Goal: Task Accomplishment & Management: Manage account settings

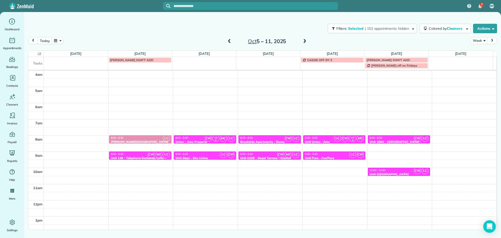
scroll to position [49, 0]
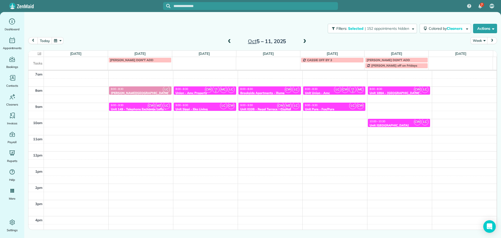
click at [230, 43] on span at bounding box center [229, 41] width 6 height 5
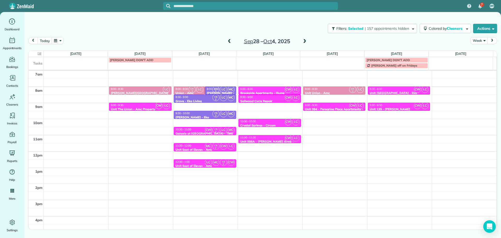
click at [302, 40] on span at bounding box center [305, 41] width 6 height 5
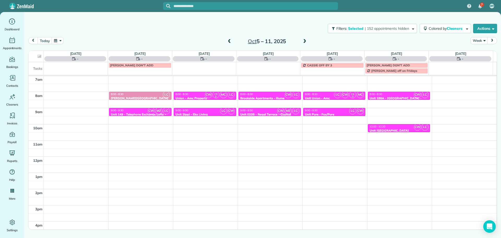
click at [302, 40] on span at bounding box center [305, 41] width 6 height 5
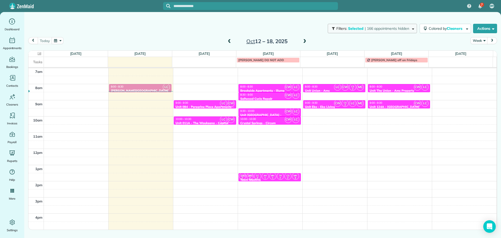
click at [390, 29] on span "| 166 appointments hidden" at bounding box center [386, 28] width 44 height 5
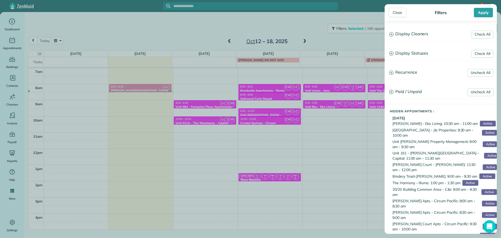
click at [421, 33] on h3 "Display Cleaners" at bounding box center [441, 33] width 112 height 13
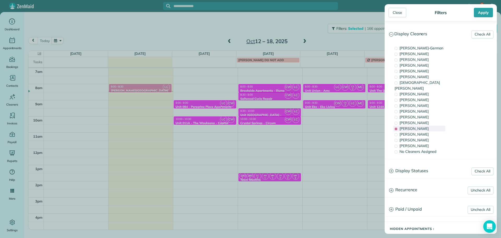
click at [428, 125] on div "[PERSON_NAME]" at bounding box center [419, 128] width 52 height 6
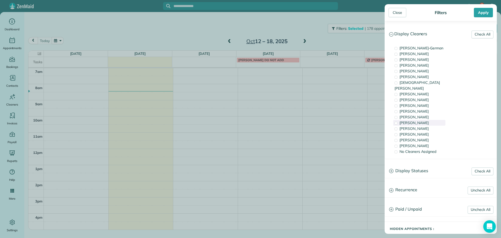
click at [427, 120] on div "[PERSON_NAME]" at bounding box center [419, 123] width 52 height 6
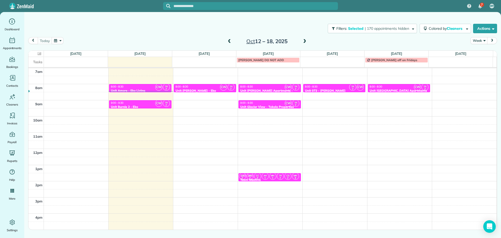
click at [216, 95] on div "Close Filters Apply Check All Display Cleaners [PERSON_NAME]-German [PERSON_NAM…" at bounding box center [250, 119] width 501 height 238
click at [211, 86] on div "8:00 - 8:30" at bounding box center [204, 86] width 59 height 3
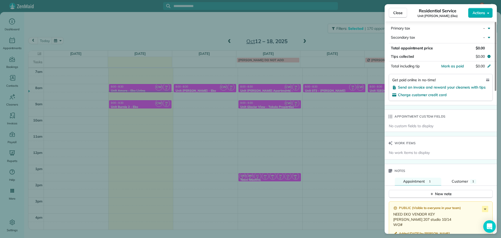
scroll to position [339, 0]
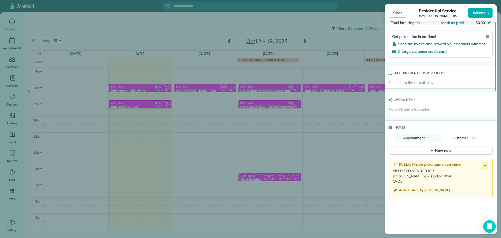
click at [332, 122] on div "Close Residential Service Unit [PERSON_NAME] (Eko) Actions Status Active Unit […" at bounding box center [250, 119] width 501 height 238
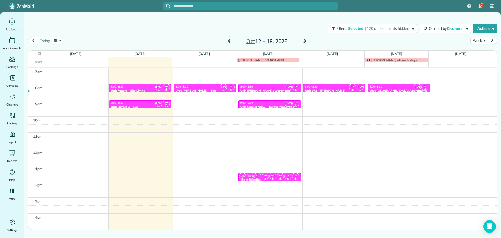
click at [268, 88] on div "8:00 - 8:30 Unit [PERSON_NAME] Apartments - [GEOGRAPHIC_DATA]" at bounding box center [269, 90] width 59 height 11
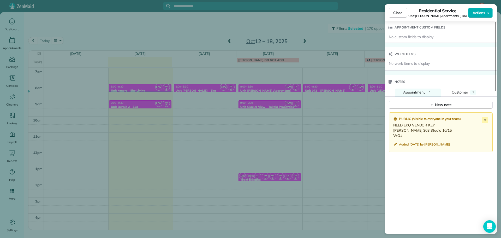
scroll to position [418, 0]
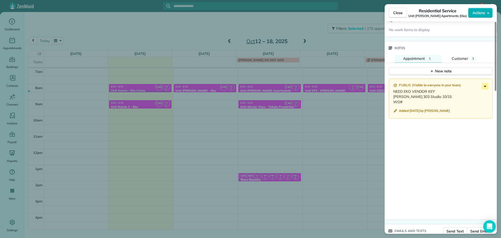
click at [485, 85] on icon at bounding box center [485, 86] width 6 height 6
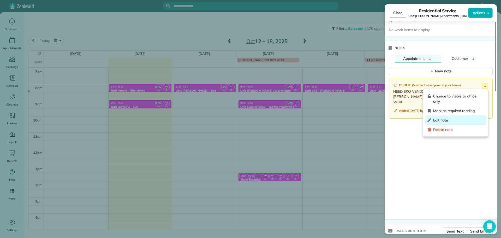
click at [455, 119] on span "Edit note" at bounding box center [458, 119] width 51 height 5
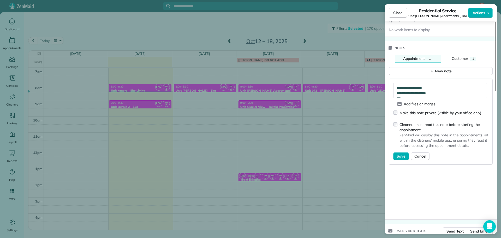
scroll to position [5, 0]
click at [415, 90] on textarea "**********" at bounding box center [440, 90] width 94 height 15
click at [409, 92] on textarea "**********" at bounding box center [440, 90] width 94 height 15
paste textarea "*********"
type textarea "**********"
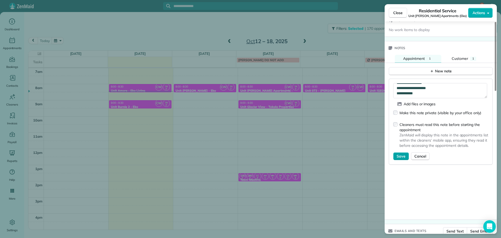
click at [401, 157] on span "Save" at bounding box center [400, 155] width 9 height 5
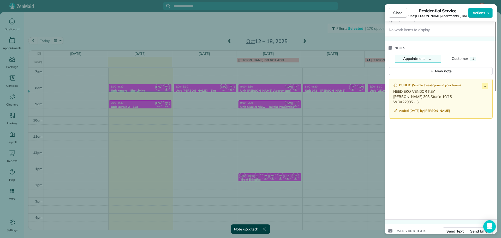
click at [266, 107] on div "Close Residential Service Unit [PERSON_NAME] Apartments (Eko) Actions Status Ac…" at bounding box center [250, 119] width 501 height 238
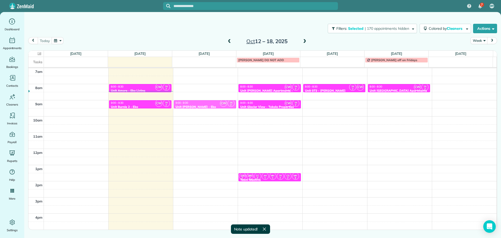
drag, startPoint x: 202, startPoint y: 87, endPoint x: 201, endPoint y: 93, distance: 6.8
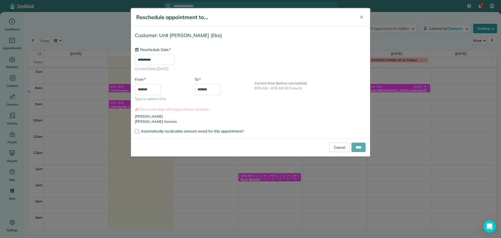
type input "**********"
click at [360, 148] on input "****" at bounding box center [358, 146] width 14 height 9
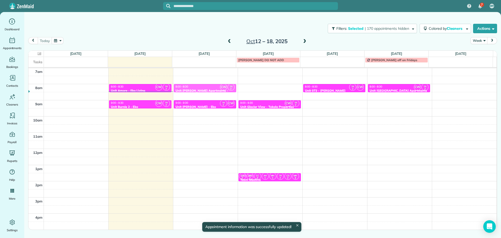
drag, startPoint x: 270, startPoint y: 86, endPoint x: 227, endPoint y: 84, distance: 42.3
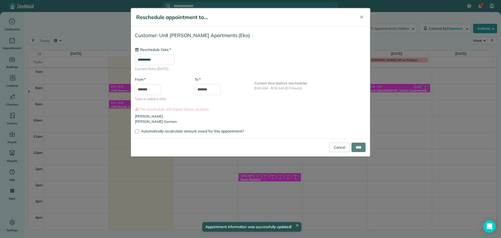
type input "**********"
click at [353, 145] on input "****" at bounding box center [358, 146] width 14 height 9
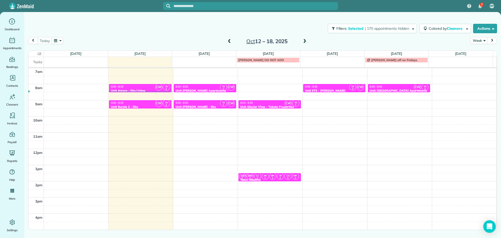
click at [204, 103] on div "9:00 - 9:30" at bounding box center [204, 102] width 59 height 3
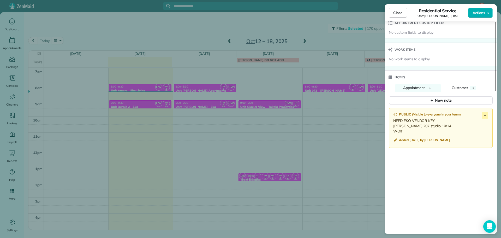
scroll to position [391, 0]
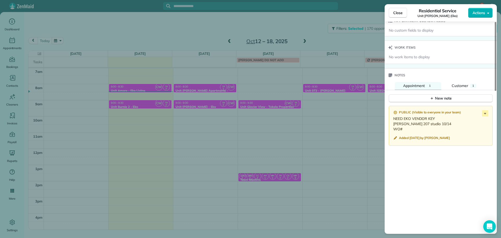
click at [261, 90] on div "Close Residential Service Unit [PERSON_NAME] (Eko) Actions Status Active Unit […" at bounding box center [250, 119] width 501 height 238
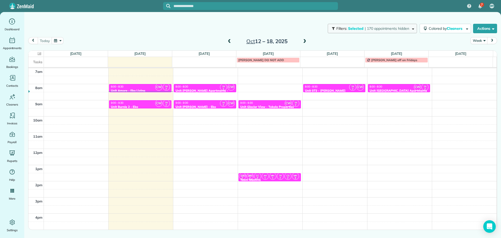
click at [356, 33] on button "Filters: Selected | 170 appointments hidden" at bounding box center [371, 28] width 89 height 9
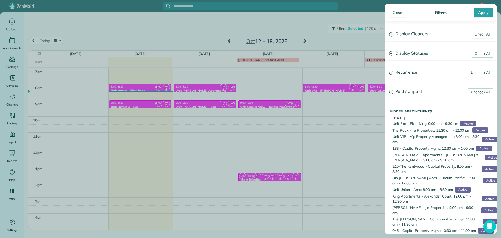
click at [426, 34] on h3 "Display Cleaners" at bounding box center [441, 33] width 112 height 13
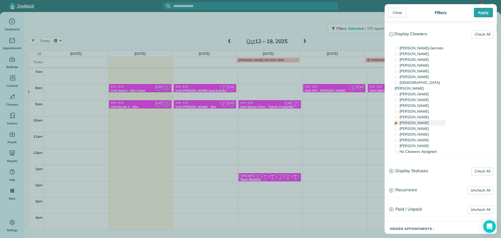
click at [420, 120] on div "[PERSON_NAME]" at bounding box center [419, 123] width 52 height 6
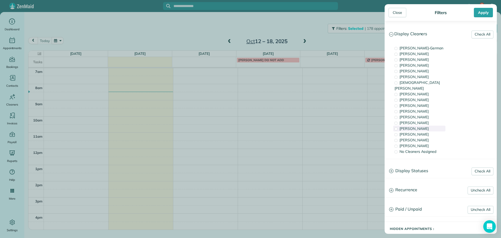
click at [420, 126] on span "[PERSON_NAME]" at bounding box center [413, 128] width 29 height 5
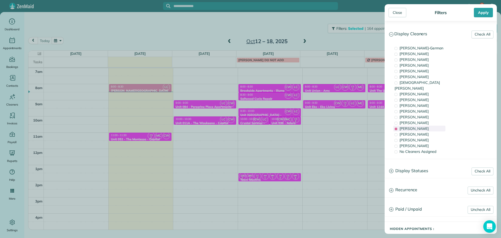
click at [420, 126] on span "[PERSON_NAME]" at bounding box center [413, 128] width 29 height 5
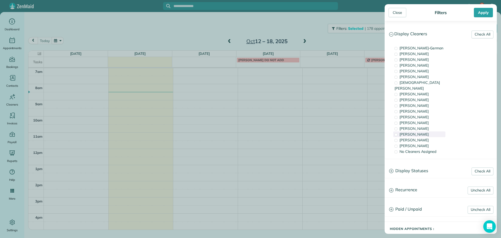
click at [421, 132] on span "[PERSON_NAME]" at bounding box center [413, 134] width 29 height 5
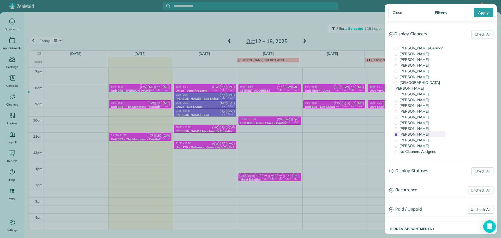
click at [421, 132] on span "[PERSON_NAME]" at bounding box center [413, 134] width 29 height 5
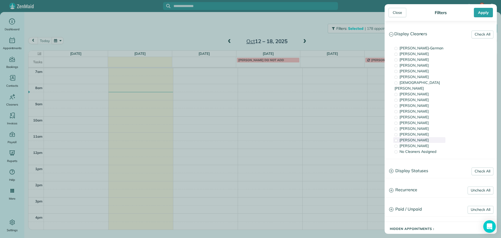
click at [425, 137] on div "[PERSON_NAME]" at bounding box center [419, 140] width 52 height 6
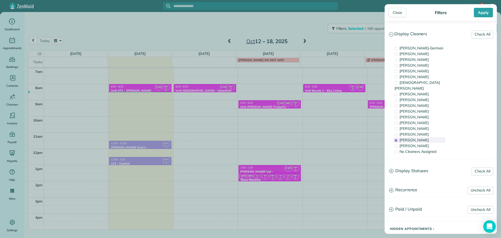
click at [425, 137] on div "[PERSON_NAME]" at bounding box center [419, 140] width 52 height 6
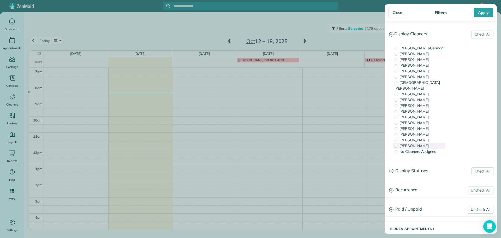
click at [425, 143] on div "[PERSON_NAME]" at bounding box center [419, 146] width 52 height 6
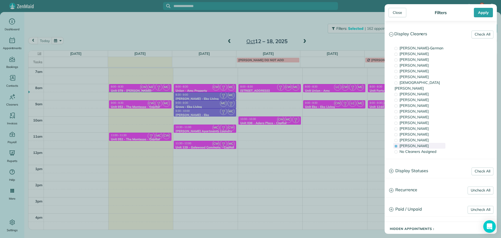
click at [408, 143] on span "[PERSON_NAME]" at bounding box center [413, 145] width 29 height 5
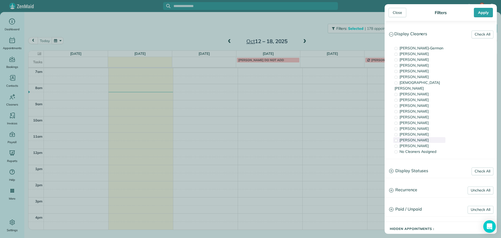
click at [413, 137] on span "[PERSON_NAME]" at bounding box center [413, 139] width 29 height 5
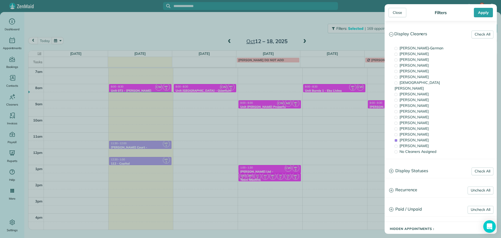
click at [346, 88] on div "Close Filters Apply Check All Display Cleaners [PERSON_NAME]-German [PERSON_NAM…" at bounding box center [250, 119] width 501 height 238
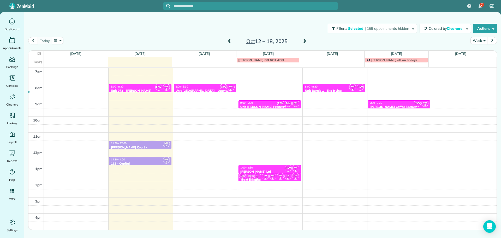
click at [343, 87] on div "8:00 - 8:30" at bounding box center [334, 86] width 59 height 3
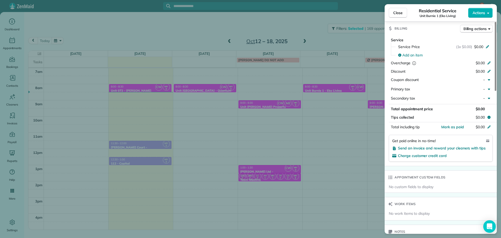
scroll to position [314, 0]
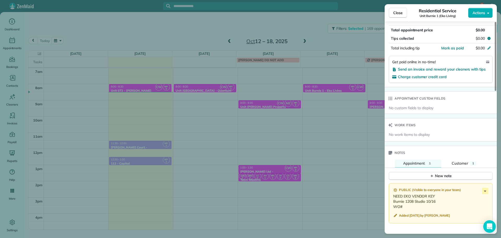
click at [323, 73] on div "Close Residential Service Unit Burnie 1 (Eko Living) Actions Status Active Unit…" at bounding box center [250, 119] width 501 height 238
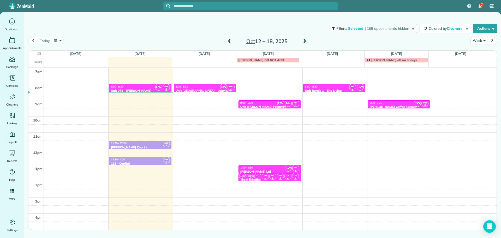
click at [380, 31] on button "Filters: Selected | 169 appointments hidden" at bounding box center [371, 28] width 89 height 9
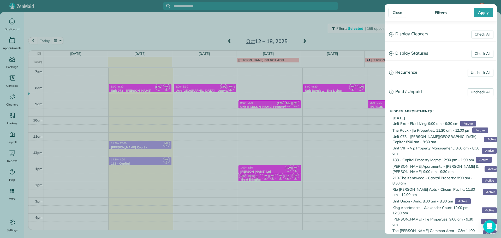
click at [255, 27] on div "Close Filters Apply Check All Display Cleaners [PERSON_NAME]-German [PERSON_NAM…" at bounding box center [250, 119] width 501 height 238
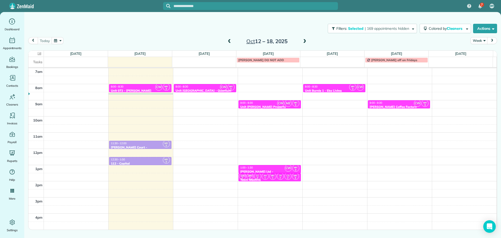
click at [307, 41] on span at bounding box center [305, 41] width 6 height 5
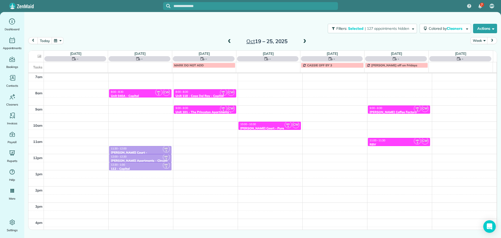
click at [307, 41] on span at bounding box center [305, 41] width 6 height 5
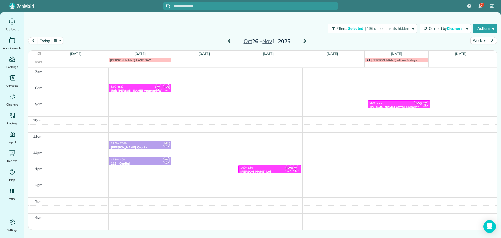
click at [307, 41] on span at bounding box center [305, 41] width 6 height 5
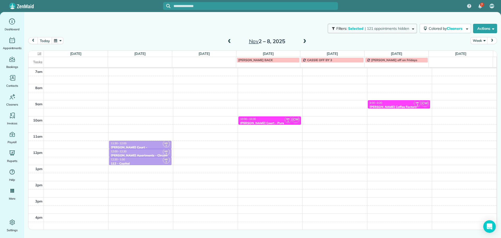
click at [350, 29] on span "Selected" at bounding box center [356, 28] width 16 height 5
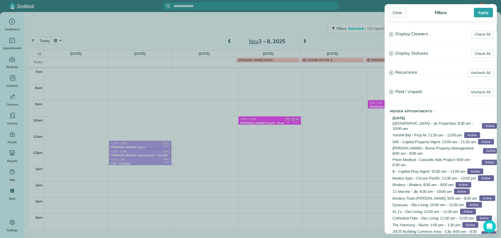
click at [415, 36] on h3 "Display Cleaners" at bounding box center [441, 33] width 112 height 13
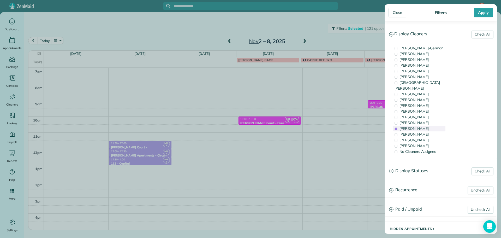
click at [416, 126] on span "[PERSON_NAME]" at bounding box center [413, 128] width 29 height 5
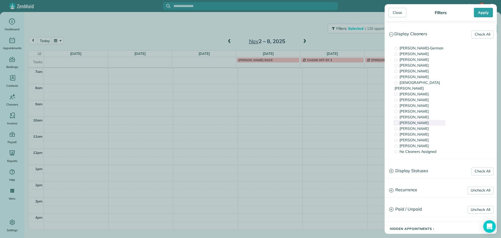
click at [417, 120] on span "[PERSON_NAME]" at bounding box center [413, 122] width 29 height 5
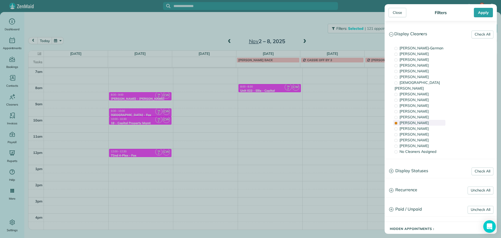
click at [417, 120] on span "[PERSON_NAME]" at bounding box center [413, 122] width 29 height 5
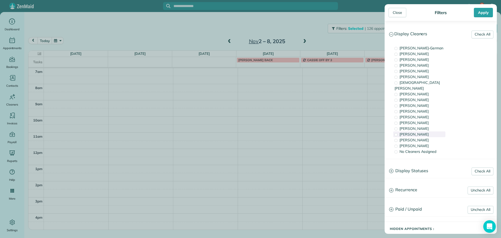
click at [418, 132] on span "[PERSON_NAME]" at bounding box center [413, 134] width 29 height 5
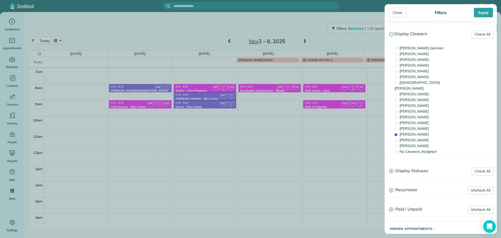
click at [353, 107] on div "Close Filters Apply Check All Display Cleaners [PERSON_NAME]-German [PERSON_NAM…" at bounding box center [250, 119] width 501 height 238
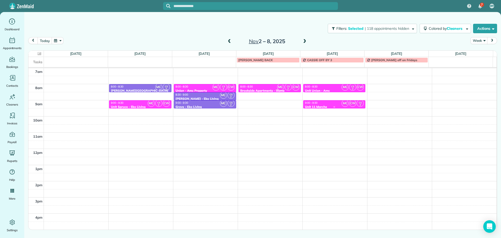
click at [334, 103] on div "9:00 - 9:30" at bounding box center [334, 102] width 59 height 3
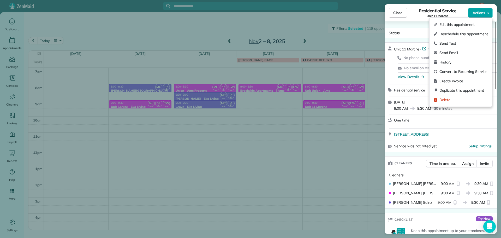
click at [480, 14] on span "Actions" at bounding box center [478, 12] width 13 height 5
click at [475, 24] on span "Edit this appointment" at bounding box center [463, 24] width 48 height 5
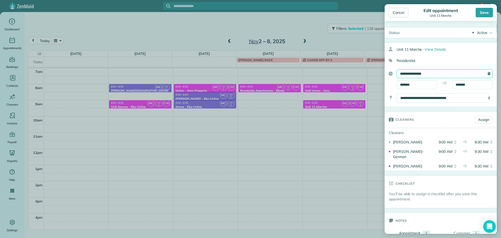
click at [443, 74] on input "**********" at bounding box center [444, 73] width 96 height 9
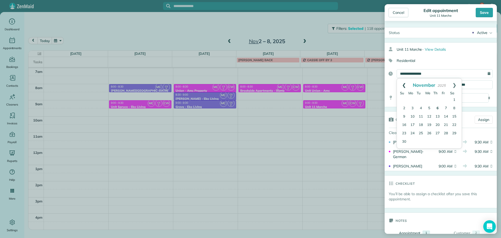
click at [404, 86] on link "Prev" at bounding box center [404, 84] width 14 height 13
click at [430, 124] on link "22" at bounding box center [429, 125] width 8 height 8
type input "**********"
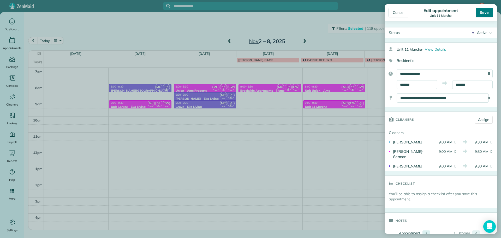
click at [486, 11] on div "Save" at bounding box center [483, 12] width 17 height 9
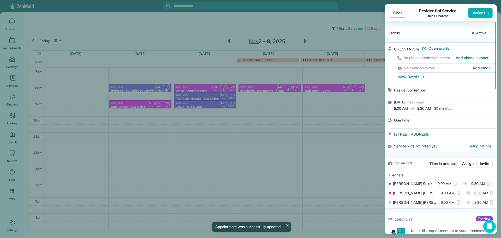
click at [243, 25] on div "Close Residential Service Unit 11 Marche Actions Status Active Unit 11 Marche ·…" at bounding box center [250, 119] width 501 height 238
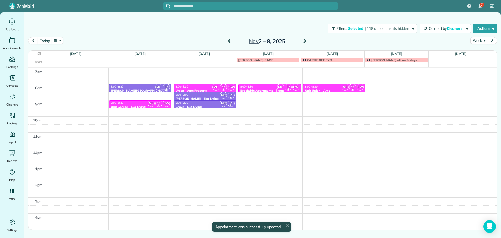
click at [231, 40] on span at bounding box center [229, 41] width 6 height 5
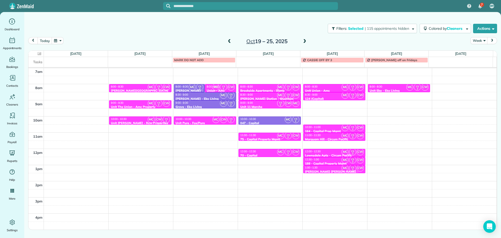
click at [231, 40] on span at bounding box center [229, 41] width 6 height 5
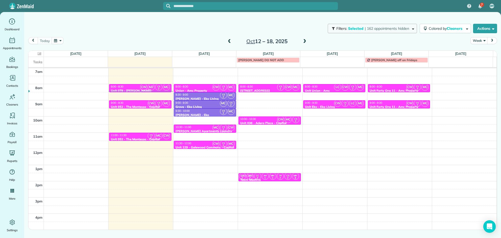
click at [398, 29] on span "| 162 appointments hidden" at bounding box center [386, 28] width 44 height 5
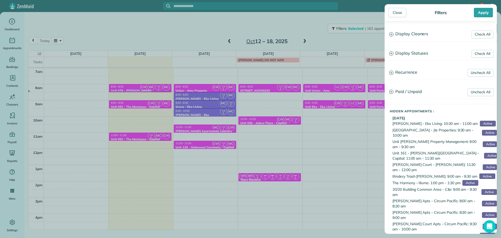
click at [405, 36] on h3 "Display Cleaners" at bounding box center [441, 33] width 112 height 13
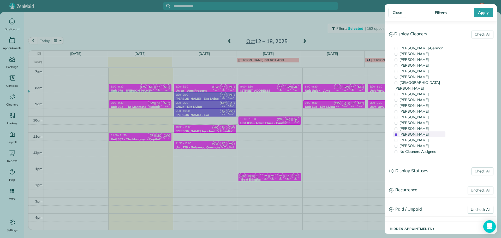
click at [422, 132] on span "[PERSON_NAME]" at bounding box center [413, 134] width 29 height 5
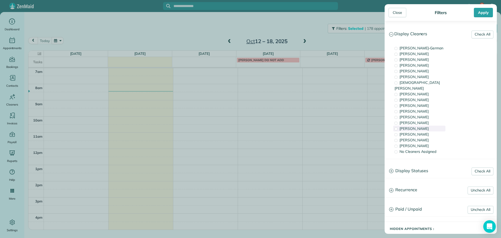
click at [422, 126] on span "[PERSON_NAME]" at bounding box center [413, 128] width 29 height 5
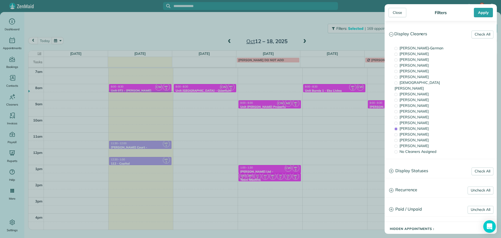
click at [359, 94] on div "Close Filters Apply Check All Display Cleaners [PERSON_NAME]-German [PERSON_NAM…" at bounding box center [250, 119] width 501 height 238
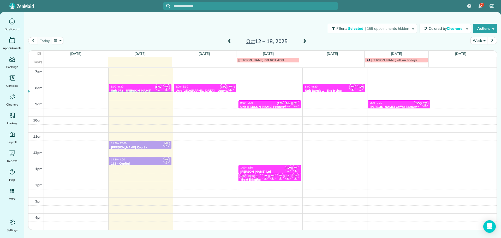
click at [336, 86] on div "8:00 - 8:30" at bounding box center [334, 86] width 59 height 3
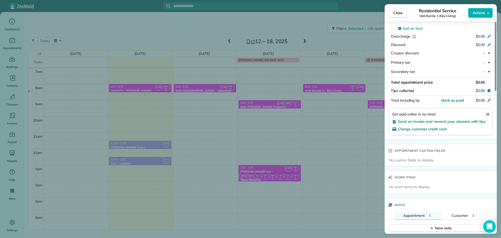
scroll to position [314, 0]
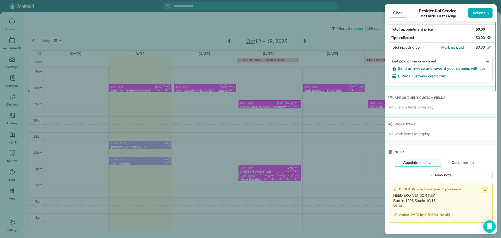
click at [333, 108] on div "Close Residential Service Unit Burnie 1 (Eko Living) Actions Status Active Unit…" at bounding box center [250, 119] width 501 height 238
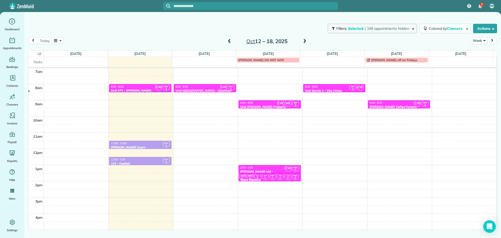
click at [382, 29] on span "| 169 appointments hidden" at bounding box center [386, 28] width 44 height 5
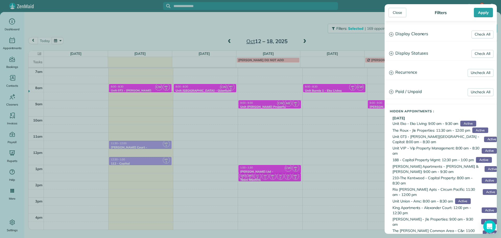
click at [416, 38] on h3 "Display Cleaners" at bounding box center [441, 33] width 112 height 13
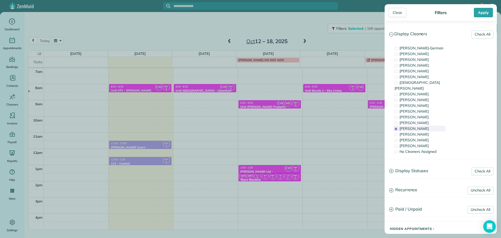
click at [421, 126] on span "[PERSON_NAME]" at bounding box center [413, 128] width 29 height 5
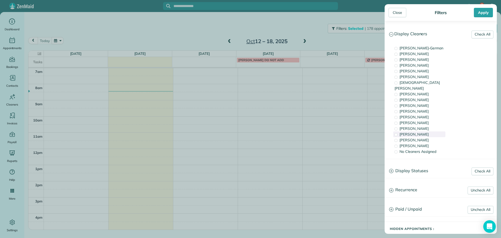
click at [421, 132] on span "[PERSON_NAME]" at bounding box center [413, 134] width 29 height 5
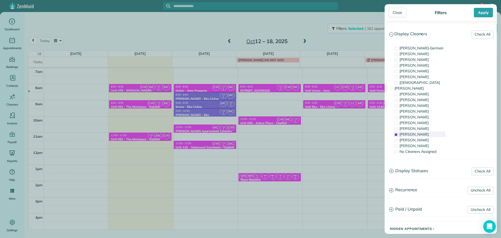
click at [422, 132] on span "[PERSON_NAME]" at bounding box center [413, 134] width 29 height 5
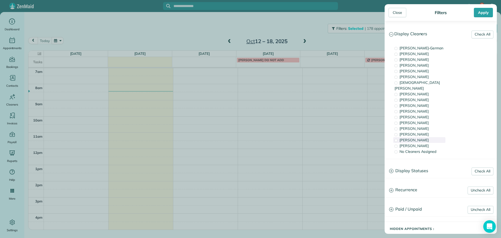
click at [424, 137] on div "[PERSON_NAME]" at bounding box center [419, 140] width 52 height 6
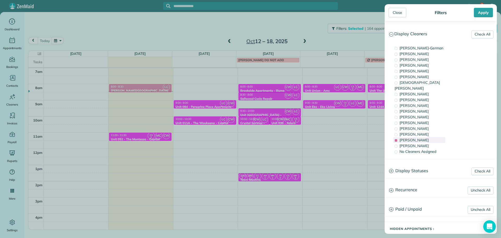
click at [424, 137] on div "[PERSON_NAME]" at bounding box center [419, 140] width 52 height 6
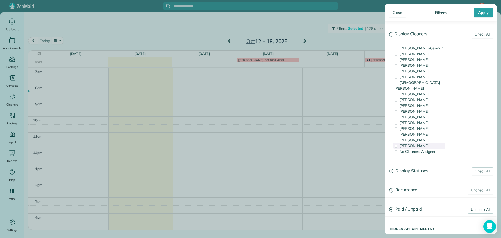
click at [424, 143] on div "[PERSON_NAME]" at bounding box center [419, 146] width 52 height 6
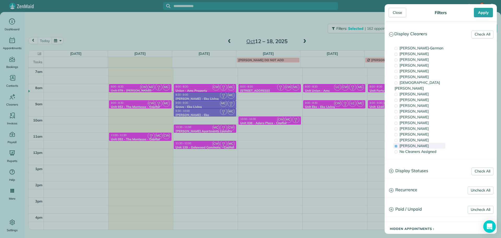
click at [424, 143] on div "[PERSON_NAME]" at bounding box center [419, 146] width 52 height 6
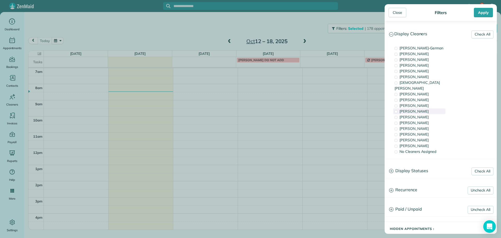
click at [425, 108] on div "[PERSON_NAME]" at bounding box center [419, 111] width 52 height 6
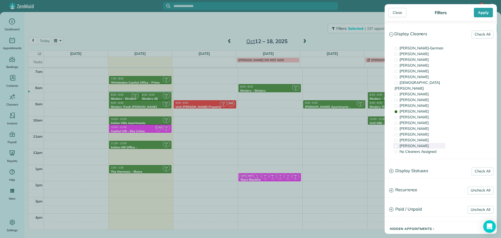
click at [431, 143] on div "[PERSON_NAME]" at bounding box center [419, 146] width 52 height 6
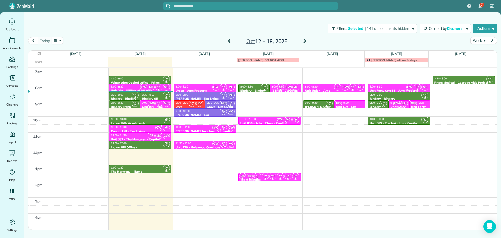
click at [323, 39] on div "Close Filters Apply Check All Display Cleaners [PERSON_NAME]-German [PERSON_NAM…" at bounding box center [250, 119] width 501 height 238
click at [305, 41] on span at bounding box center [305, 41] width 6 height 5
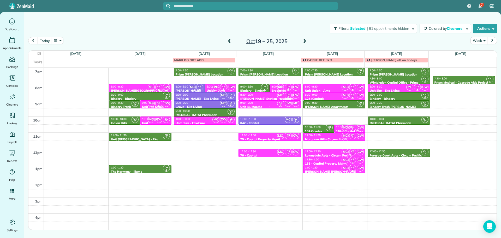
click at [273, 104] on div "9:00 - 9:30" at bounding box center [269, 102] width 59 height 3
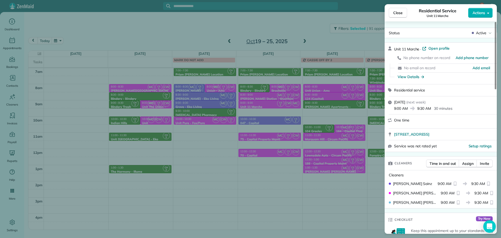
click at [466, 13] on div "Residential Service Unit 11 Marche" at bounding box center [437, 13] width 61 height 10
click at [469, 13] on button "Actions" at bounding box center [480, 13] width 25 height 10
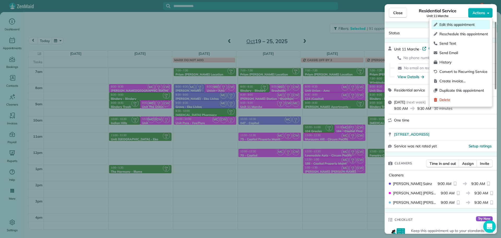
click at [466, 24] on span "Edit this appointment" at bounding box center [463, 24] width 48 height 5
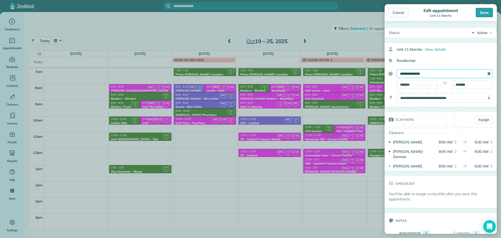
click at [433, 70] on input "**********" at bounding box center [444, 73] width 96 height 9
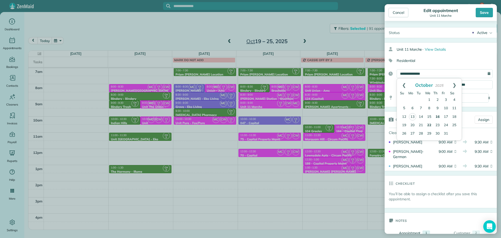
click at [438, 116] on link "16" at bounding box center [437, 117] width 8 height 8
type input "**********"
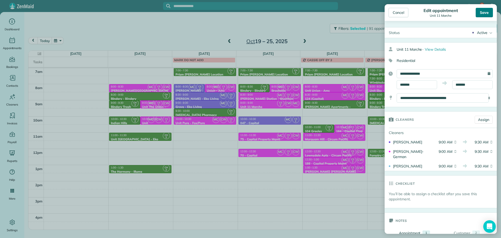
click at [484, 14] on div "Save" at bounding box center [483, 12] width 17 height 9
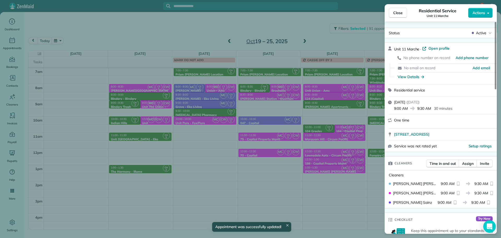
click at [250, 21] on div "Close Residential Service Unit 11 Marche Actions Status Active Unit 11 Marche ·…" at bounding box center [250, 119] width 501 height 238
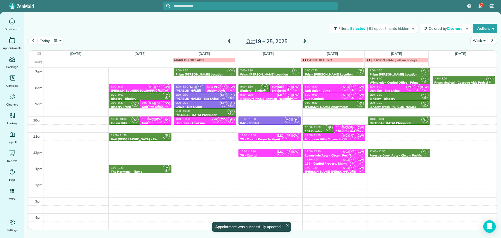
click at [228, 44] on span at bounding box center [229, 42] width 6 height 8
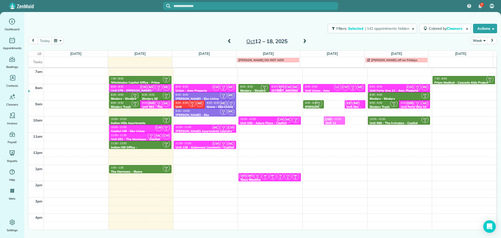
drag, startPoint x: 331, startPoint y: 105, endPoint x: 331, endPoint y: 121, distance: 16.7
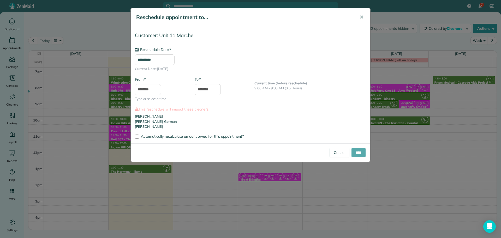
type input "**********"
click at [358, 151] on input "****" at bounding box center [358, 152] width 14 height 9
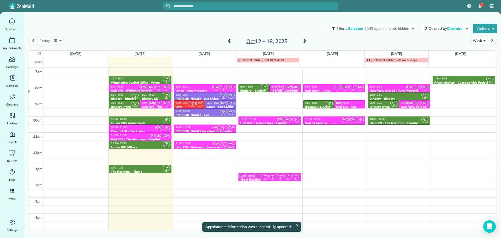
click at [331, 120] on div "10:00 - 10:30" at bounding box center [334, 118] width 59 height 3
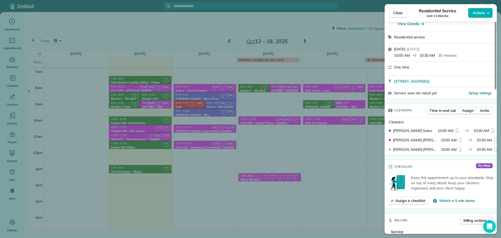
scroll to position [27, 0]
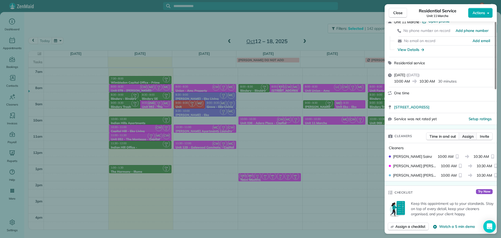
click at [466, 134] on span "Assign" at bounding box center [467, 135] width 11 height 5
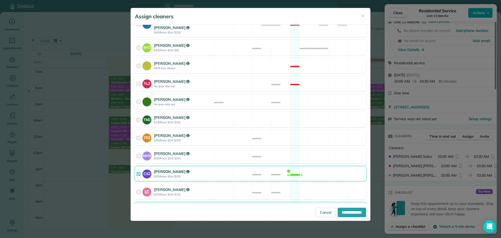
scroll to position [204, 0]
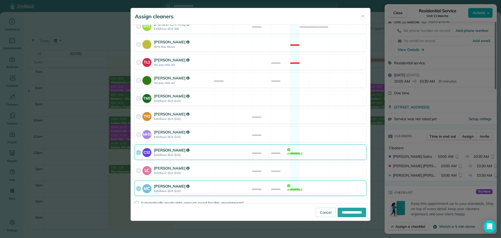
click at [301, 145] on div "CS2 [PERSON_NAME] $20/hour (Est: $10) Available" at bounding box center [251, 151] width 232 height 15
click at [312, 182] on div "MC [PERSON_NAME] $20/hour (Est: $10) Available" at bounding box center [251, 187] width 232 height 15
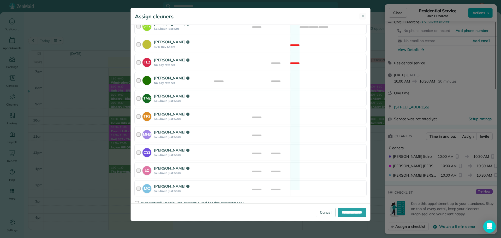
click at [314, 75] on div "[PERSON_NAME] No pay rate set Available" at bounding box center [251, 79] width 232 height 15
click at [344, 213] on input "**********" at bounding box center [351, 211] width 28 height 9
type input "**********"
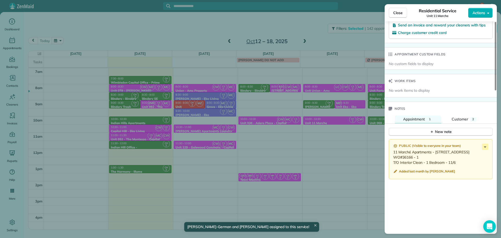
scroll to position [365, 0]
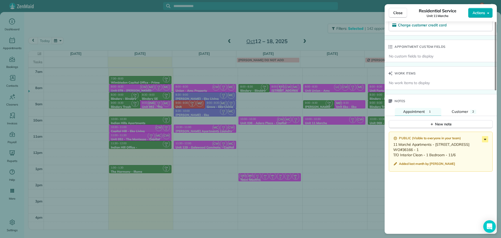
click at [484, 139] on icon at bounding box center [485, 139] width 6 height 6
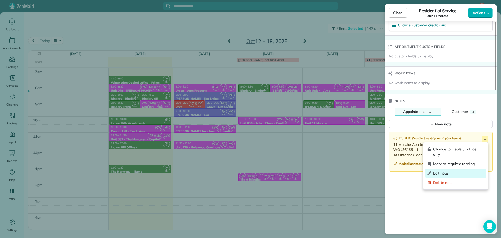
click at [458, 172] on span "Edit note" at bounding box center [458, 172] width 51 height 5
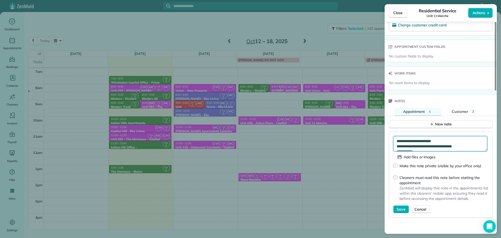
click at [466, 139] on textarea "**********" at bounding box center [440, 143] width 94 height 15
type textarea "**********"
click at [400, 208] on span "Save" at bounding box center [400, 208] width 9 height 5
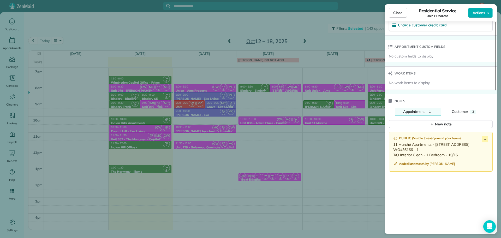
click at [243, 120] on div "Close Residential Service Unit 11 Marche Actions Status Active Unit 11 Marche ·…" at bounding box center [250, 119] width 501 height 238
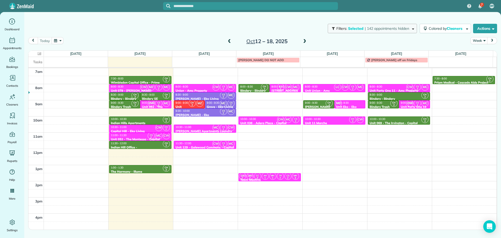
click at [370, 28] on span "| 142 appointments hidden" at bounding box center [386, 28] width 44 height 5
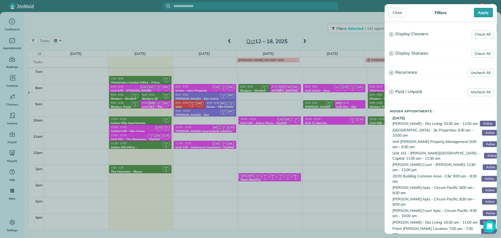
click at [414, 32] on h3 "Display Cleaners" at bounding box center [441, 33] width 112 height 13
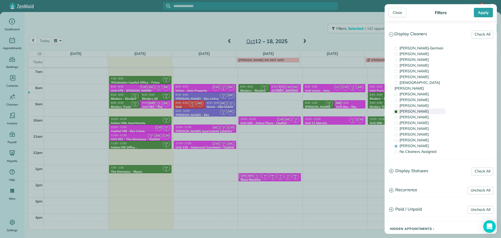
click at [423, 108] on div "[PERSON_NAME]" at bounding box center [419, 111] width 52 height 6
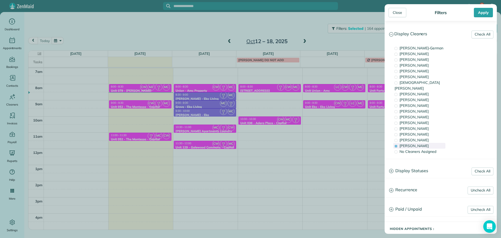
click at [421, 143] on div "[PERSON_NAME]" at bounding box center [419, 146] width 52 height 6
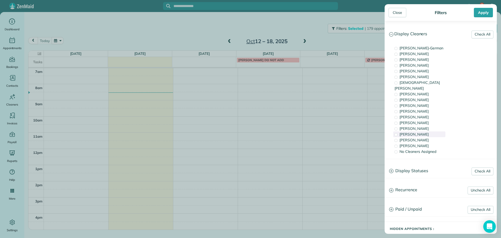
click at [421, 132] on span "[PERSON_NAME]" at bounding box center [413, 134] width 29 height 5
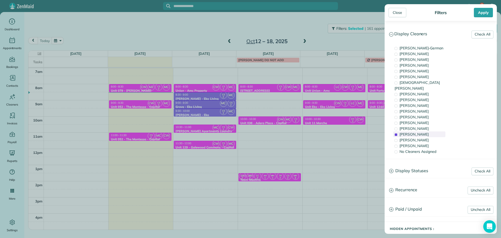
click at [421, 132] on span "[PERSON_NAME]" at bounding box center [413, 134] width 29 height 5
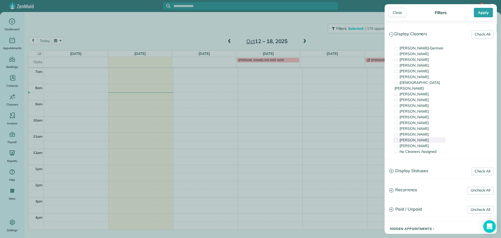
click at [421, 137] on span "[PERSON_NAME]" at bounding box center [413, 139] width 29 height 5
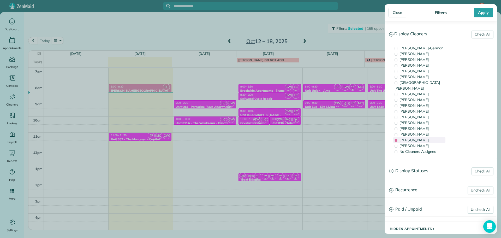
click at [421, 137] on span "[PERSON_NAME]" at bounding box center [413, 139] width 29 height 5
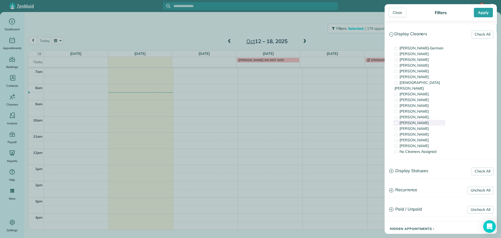
click at [422, 120] on div "[PERSON_NAME]" at bounding box center [419, 123] width 52 height 6
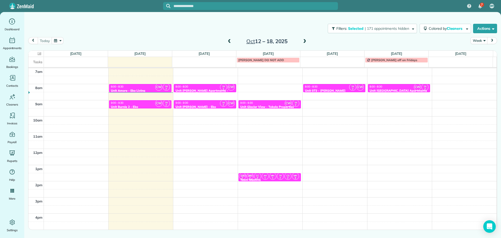
click at [174, 106] on div "Close Filters Apply Check All Display Cleaners [PERSON_NAME]-German [PERSON_NAM…" at bounding box center [250, 119] width 501 height 238
click at [193, 104] on div "9:00 - 9:30" at bounding box center [204, 102] width 59 height 3
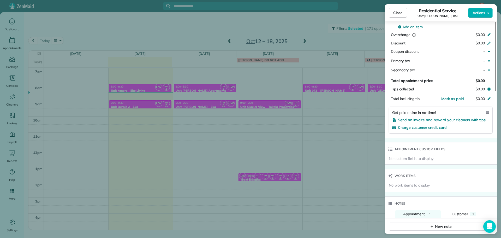
scroll to position [368, 0]
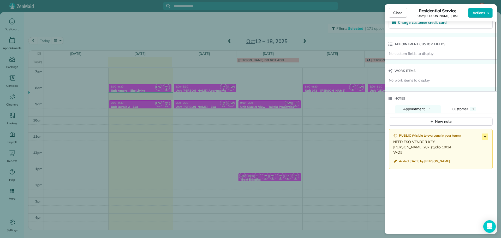
click at [483, 139] on body "7 MH Dashboard Appointments Bookings Contacts Cleaners Invoices Payroll Reports…" at bounding box center [250, 119] width 501 height 238
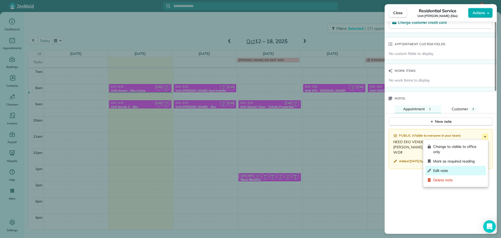
click at [467, 167] on div "Edit note" at bounding box center [455, 170] width 60 height 9
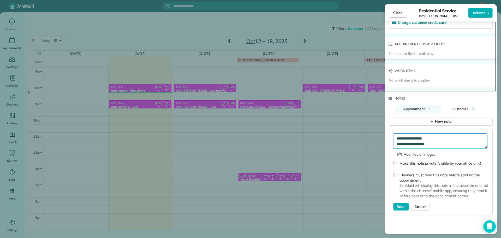
click at [411, 143] on textarea "**********" at bounding box center [440, 140] width 94 height 15
click at [412, 143] on textarea "**********" at bounding box center [440, 140] width 94 height 15
paste textarea "*********"
type textarea "**********"
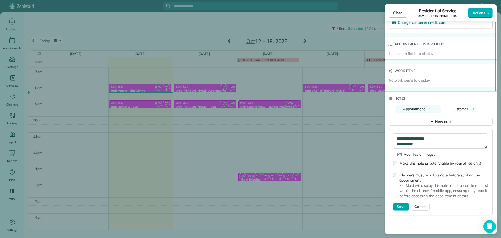
click at [399, 205] on span "Save" at bounding box center [400, 206] width 9 height 5
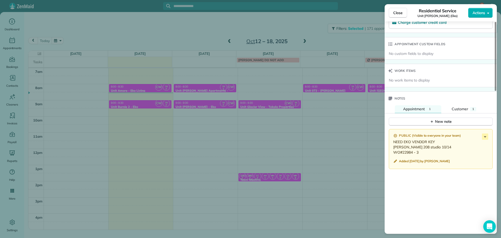
click at [317, 39] on div "Close Residential Service Unit [PERSON_NAME] (Eko) Actions Status Active Unit […" at bounding box center [250, 119] width 501 height 238
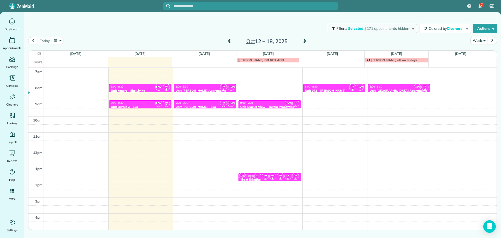
click at [370, 31] on button "Filters: Selected | 171 appointments hidden" at bounding box center [371, 28] width 89 height 9
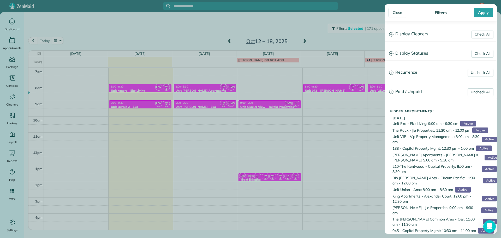
click at [417, 35] on h3 "Display Cleaners" at bounding box center [441, 33] width 112 height 13
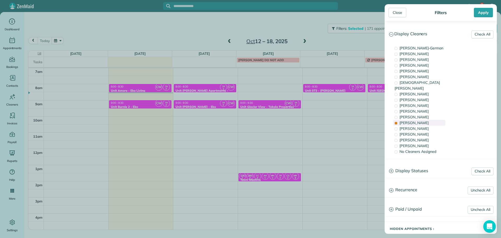
click at [420, 120] on div "[PERSON_NAME]" at bounding box center [419, 123] width 52 height 6
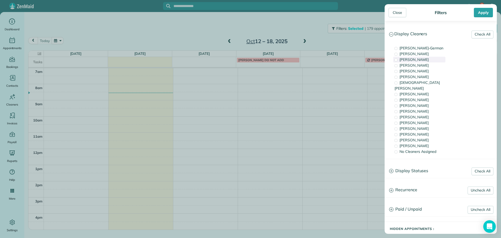
click at [430, 60] on div "[PERSON_NAME]" at bounding box center [419, 60] width 52 height 6
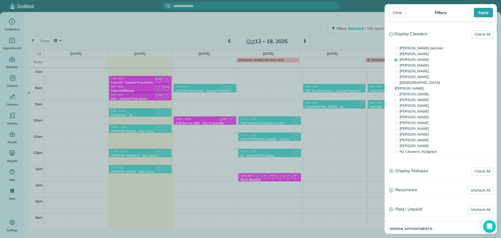
click at [341, 120] on div "Close Filters Apply Check All Display Cleaners [PERSON_NAME]-German [PERSON_NAM…" at bounding box center [250, 119] width 501 height 238
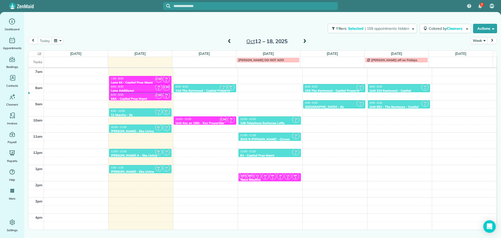
click at [305, 41] on span at bounding box center [305, 41] width 6 height 5
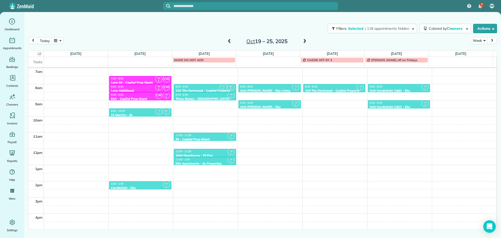
click at [381, 87] on div "8:00 - 8:30" at bounding box center [398, 86] width 59 height 3
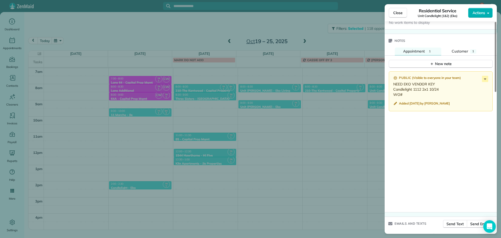
scroll to position [417, 0]
click at [324, 132] on div "Close Residential Service Unit Candlelight (1&2) (Eko) Actions Status Active Un…" at bounding box center [250, 119] width 501 height 238
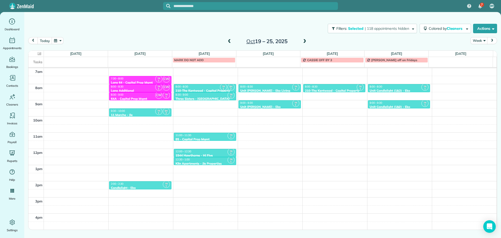
click at [383, 104] on div "9:00 - 9:30" at bounding box center [398, 102] width 59 height 3
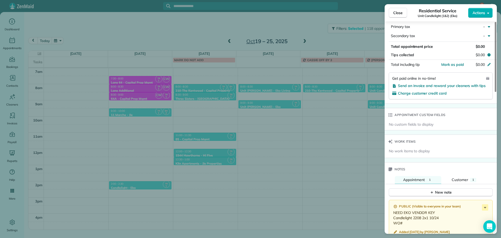
scroll to position [314, 0]
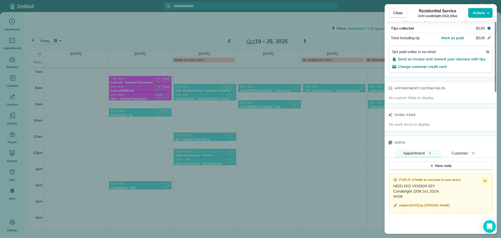
click at [286, 139] on div "Close Residential Service Unit Candlelight (1&2) (Eko) Actions Status Active Un…" at bounding box center [250, 119] width 501 height 238
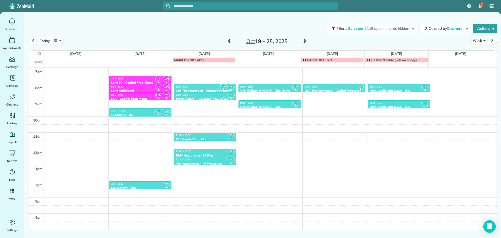
click at [229, 40] on span at bounding box center [229, 41] width 6 height 5
